Goal: Task Accomplishment & Management: Complete application form

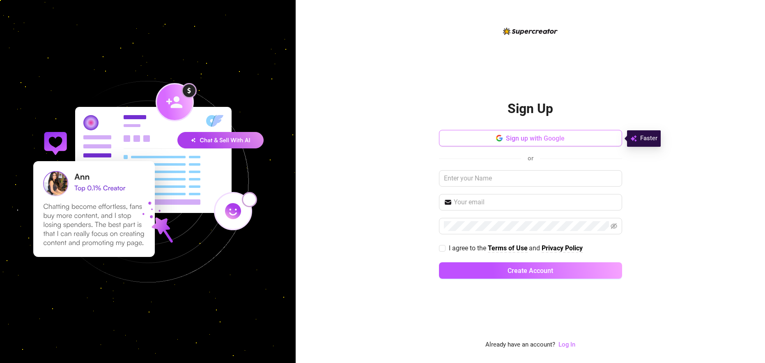
click at [593, 142] on button "Sign up with Google" at bounding box center [530, 138] width 183 height 16
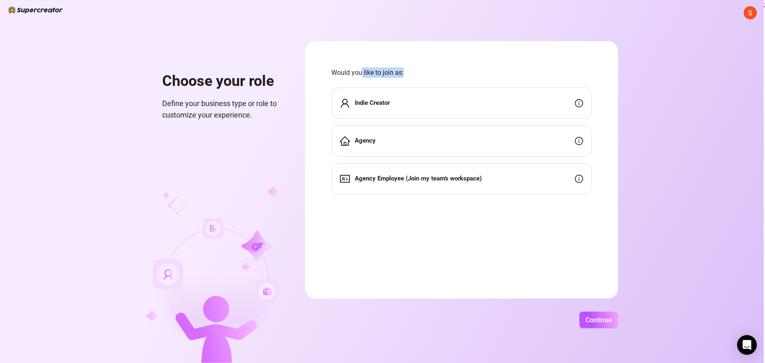
drag, startPoint x: 361, startPoint y: 77, endPoint x: 390, endPoint y: 86, distance: 30.1
click at [390, 86] on div "Would you like to join as: Indie Creator Agency Agency Employee (Join my team's…" at bounding box center [461, 130] width 260 height 127
click at [418, 57] on form "Would you like to join as: Indie Creator Agency Agency Employee (Join my team's…" at bounding box center [461, 169] width 313 height 257
